Goal: Task Accomplishment & Management: Complete application form

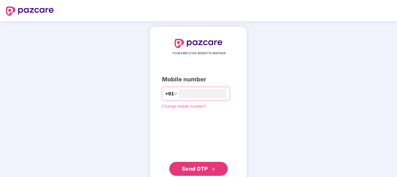
type input "**********"
click at [187, 167] on span "Send OTP" at bounding box center [195, 168] width 26 height 6
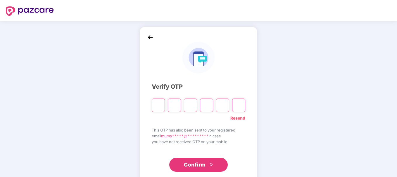
type input "*"
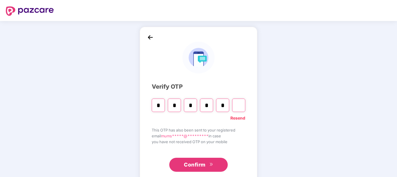
type input "*"
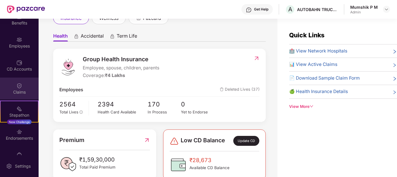
scroll to position [35, 0]
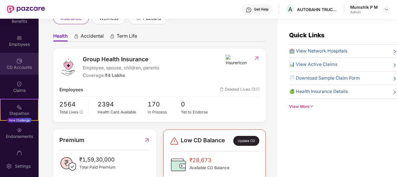
click at [13, 69] on div "CD Accounts" at bounding box center [19, 68] width 39 height 6
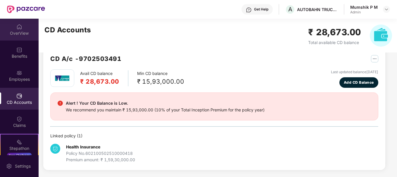
click at [25, 26] on div "OverView" at bounding box center [19, 30] width 39 height 22
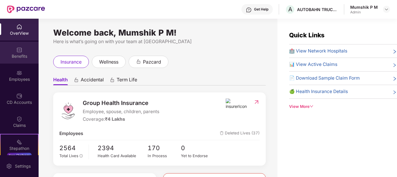
click at [15, 53] on div "Benefits" at bounding box center [19, 56] width 39 height 6
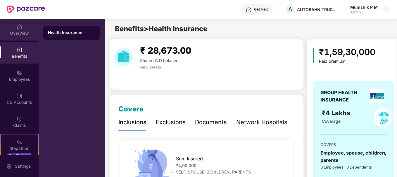
click at [23, 30] on div "OverView" at bounding box center [19, 30] width 39 height 22
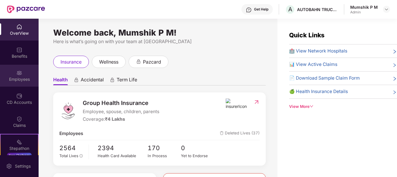
click at [23, 77] on div "Employees" at bounding box center [19, 80] width 39 height 6
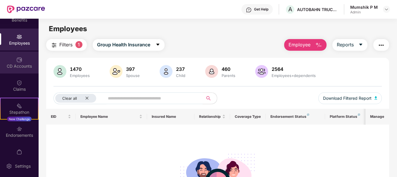
scroll to position [48, 0]
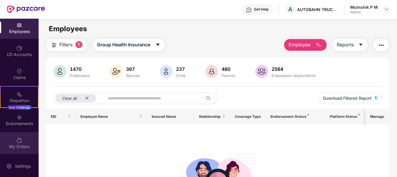
click at [16, 141] on img at bounding box center [19, 141] width 6 height 6
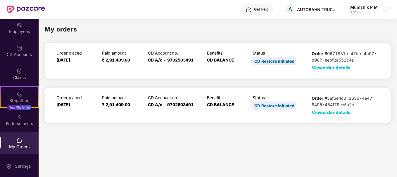
click at [347, 68] on span "View order details" at bounding box center [331, 68] width 39 height 6
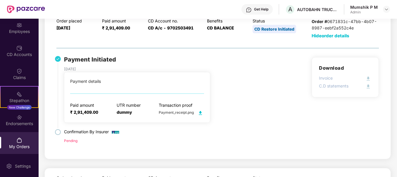
scroll to position [32, 0]
click at [199, 113] on img at bounding box center [200, 112] width 7 height 7
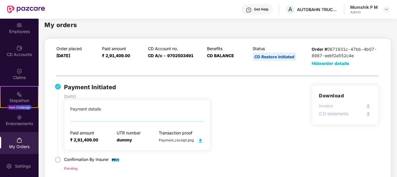
scroll to position [0, 0]
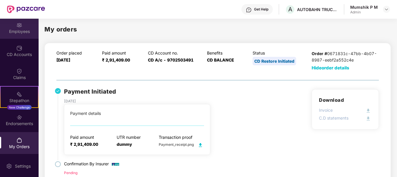
click at [19, 27] on img at bounding box center [19, 25] width 6 height 6
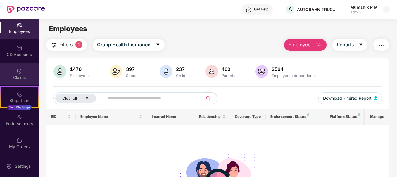
click at [8, 78] on div "Claims" at bounding box center [19, 78] width 39 height 6
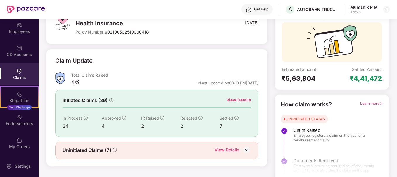
scroll to position [51, 0]
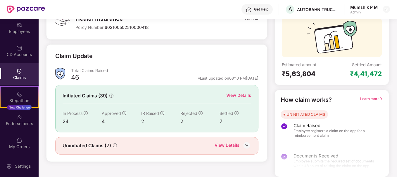
click at [12, 81] on div "Claims" at bounding box center [19, 74] width 39 height 22
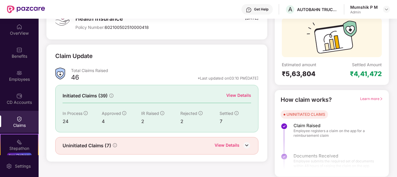
scroll to position [48, 0]
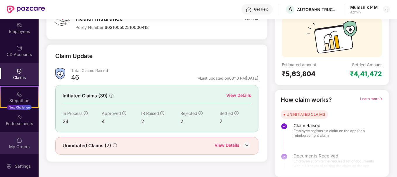
click at [20, 142] on img at bounding box center [19, 141] width 6 height 6
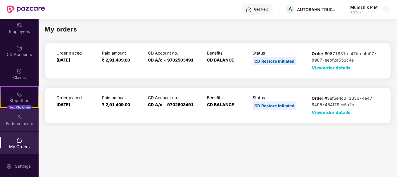
click at [25, 123] on div "Endorsements" at bounding box center [19, 124] width 39 height 6
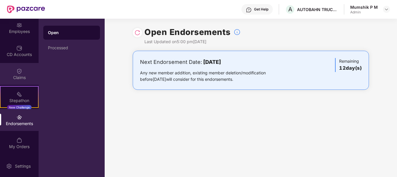
click at [24, 73] on div "Claims" at bounding box center [19, 74] width 39 height 22
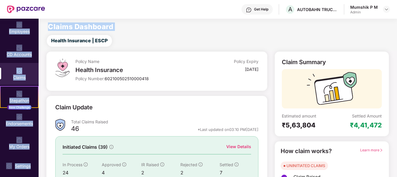
drag, startPoint x: 36, startPoint y: 78, endPoint x: 41, endPoint y: 43, distance: 35.1
click at [28, 63] on div "OverView Benefits Employees CD Accounts Claims Stepathon New Challenge Endorsem…" at bounding box center [19, 87] width 39 height 137
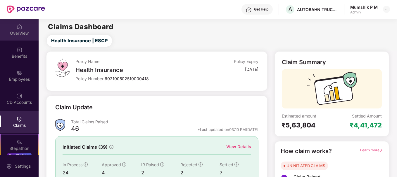
click at [21, 26] on img at bounding box center [19, 27] width 6 height 6
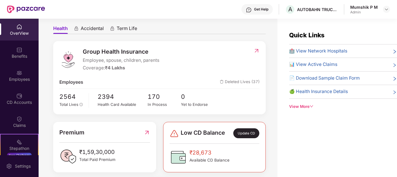
scroll to position [51, 0]
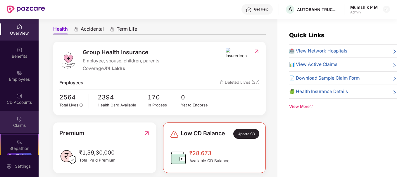
click at [18, 122] on img at bounding box center [19, 119] width 6 height 6
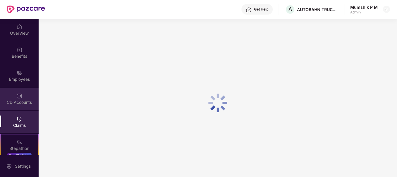
click at [25, 101] on div "CD Accounts" at bounding box center [19, 103] width 39 height 6
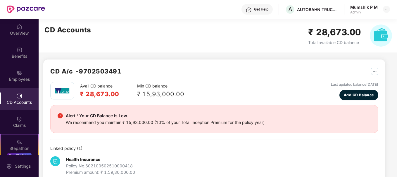
click at [25, 101] on div "CD Accounts" at bounding box center [19, 103] width 39 height 6
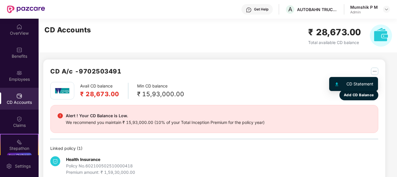
click at [374, 70] on img "button" at bounding box center [374, 71] width 7 height 7
click at [337, 83] on img at bounding box center [336, 85] width 3 height 4
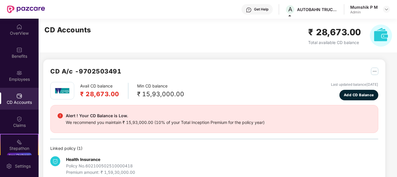
scroll to position [0, 0]
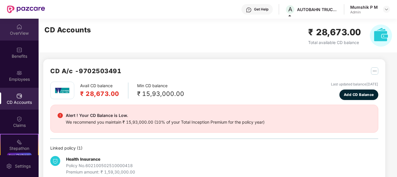
click at [22, 37] on div "OverView" at bounding box center [19, 30] width 39 height 22
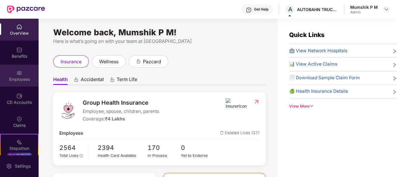
click at [19, 81] on div "Employees" at bounding box center [19, 80] width 39 height 6
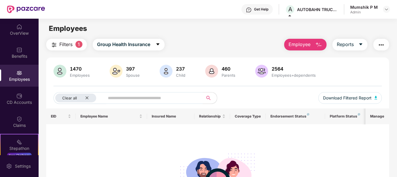
click at [306, 43] on span "Employee" at bounding box center [299, 44] width 22 height 7
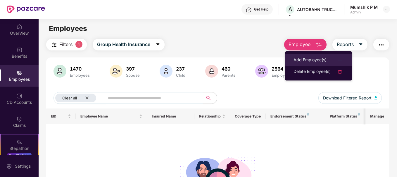
click at [337, 61] on img at bounding box center [339, 60] width 7 height 7
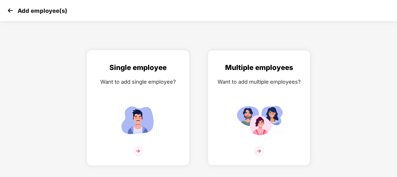
click at [140, 152] on img at bounding box center [138, 151] width 11 height 11
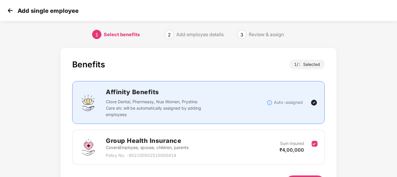
scroll to position [39, 0]
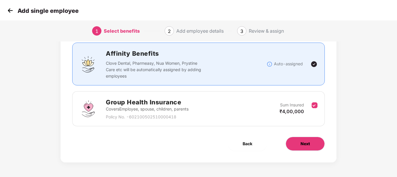
click at [304, 145] on span "Next" at bounding box center [304, 144] width 9 height 6
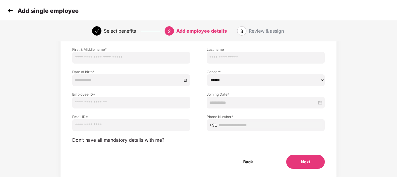
scroll to position [0, 0]
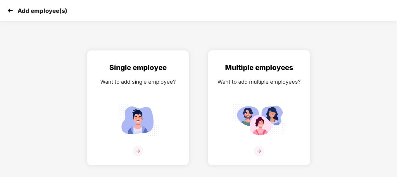
click at [259, 148] on img at bounding box center [259, 151] width 11 height 11
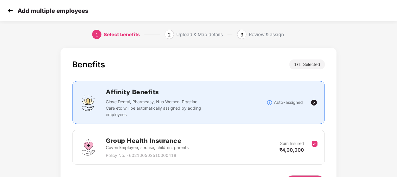
scroll to position [39, 0]
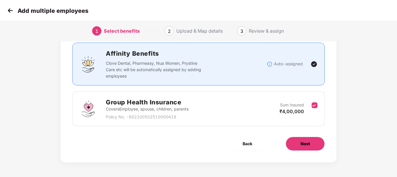
click at [309, 144] on span "Next" at bounding box center [304, 144] width 9 height 6
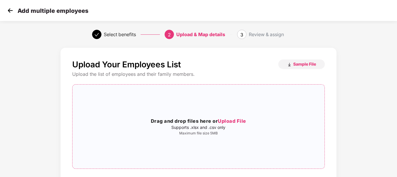
scroll to position [57, 0]
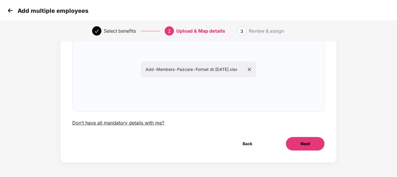
click at [308, 148] on button "Next" at bounding box center [305, 144] width 39 height 14
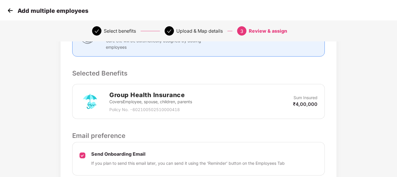
scroll to position [155, 0]
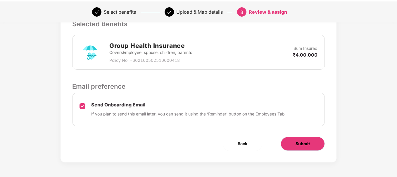
click at [295, 148] on button "Submit" at bounding box center [303, 144] width 44 height 14
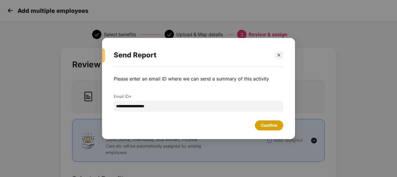
click at [265, 128] on div "Confirm" at bounding box center [269, 125] width 17 height 6
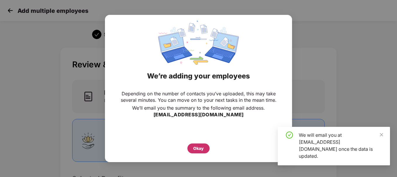
click at [199, 150] on div "Okay" at bounding box center [198, 149] width 11 height 6
